Goal: Check status

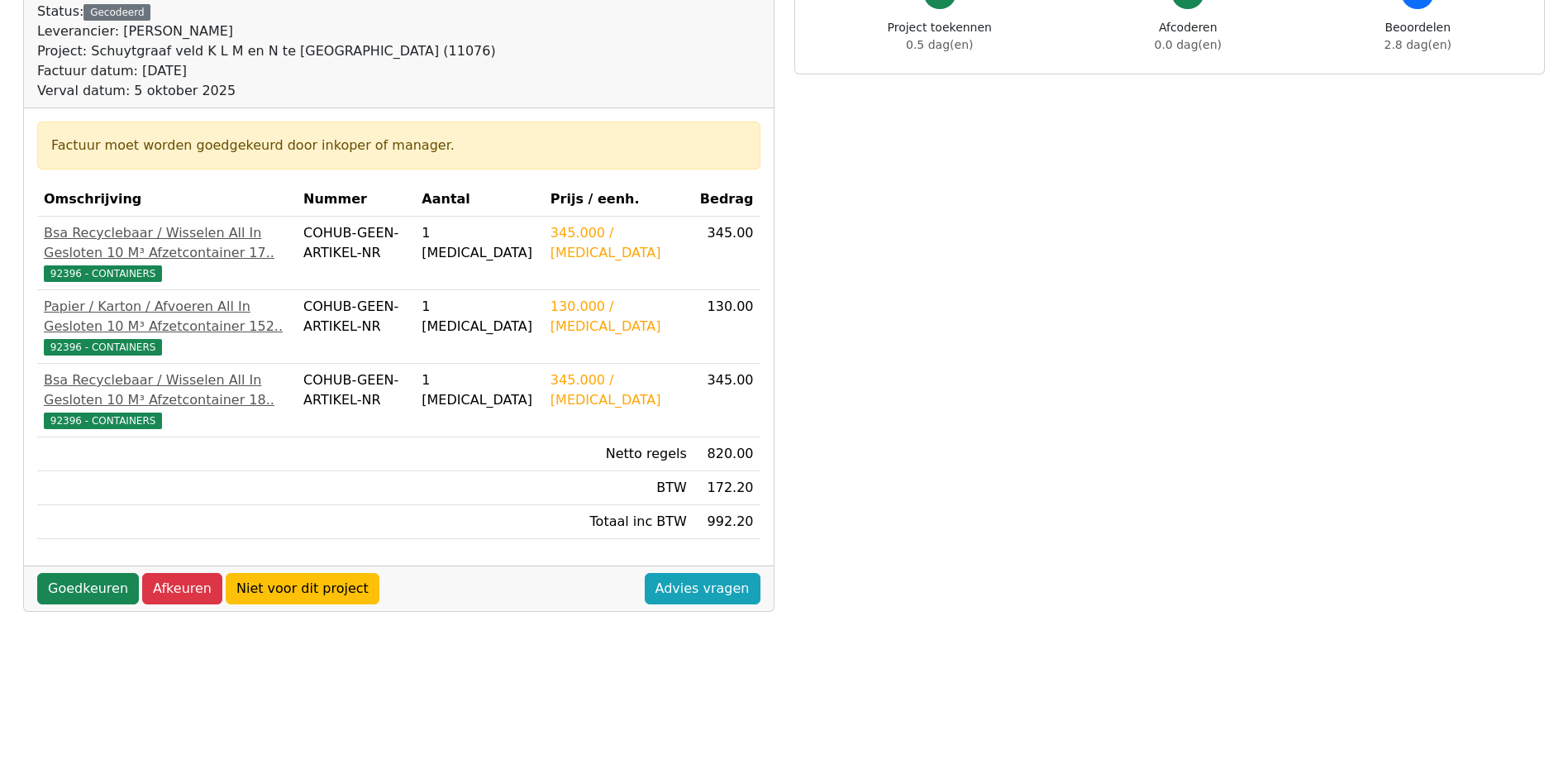
scroll to position [248, 0]
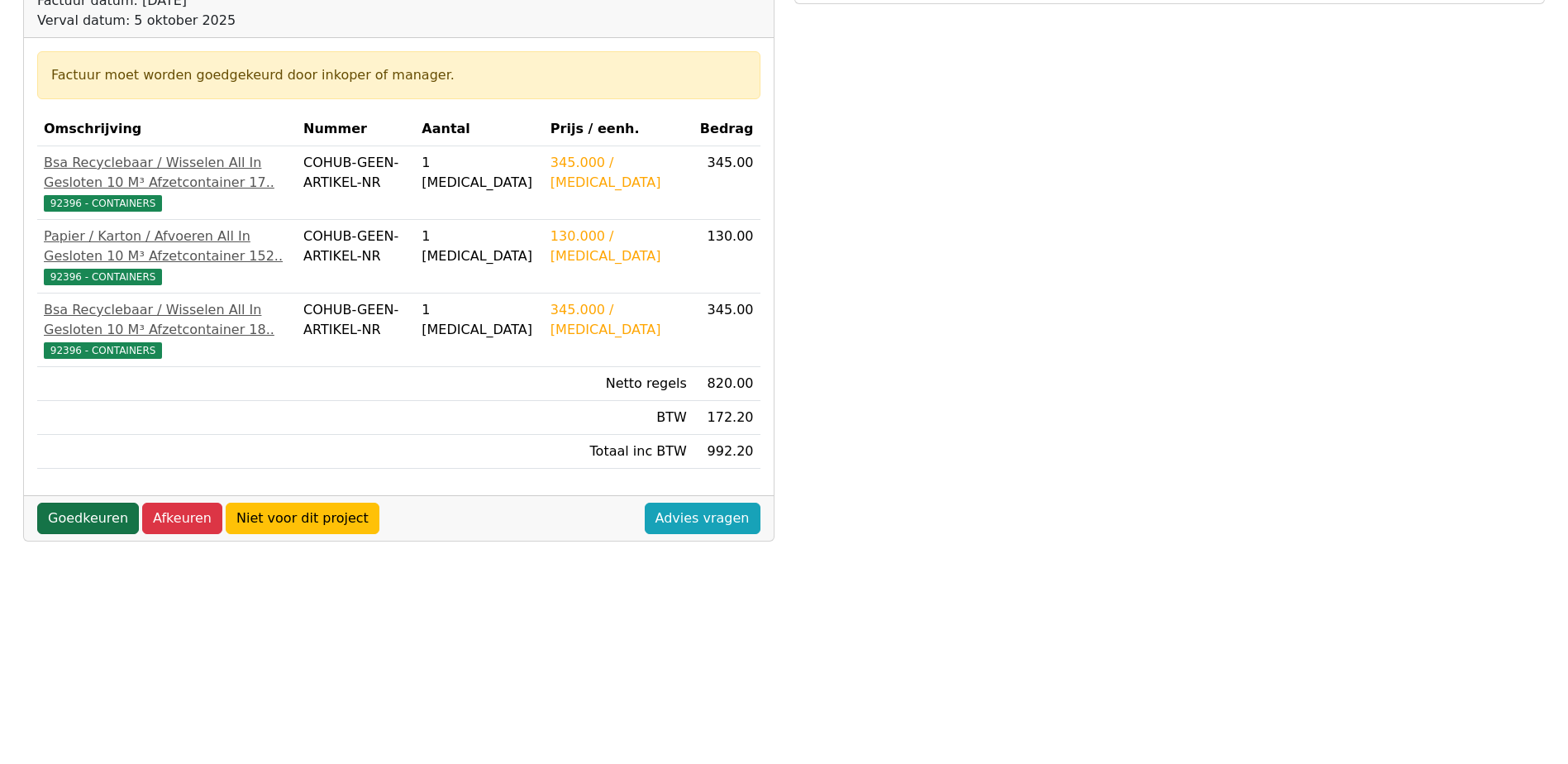
click at [104, 534] on link "Goedkeuren" at bounding box center [88, 518] width 101 height 32
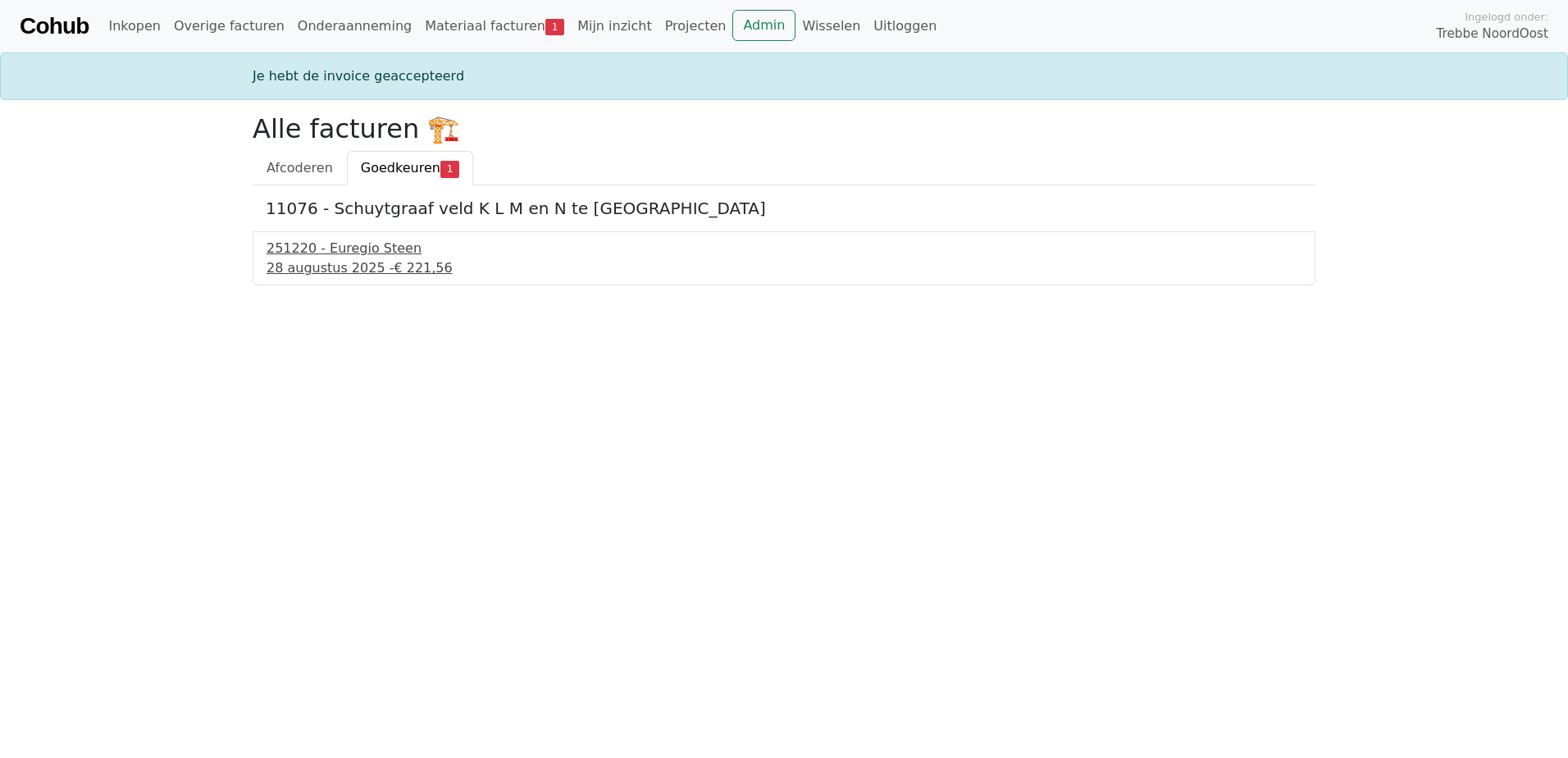
click at [324, 260] on div "[DATE] - € 221,56" at bounding box center [784, 269] width 1035 height 20
